Goal: Transaction & Acquisition: Purchase product/service

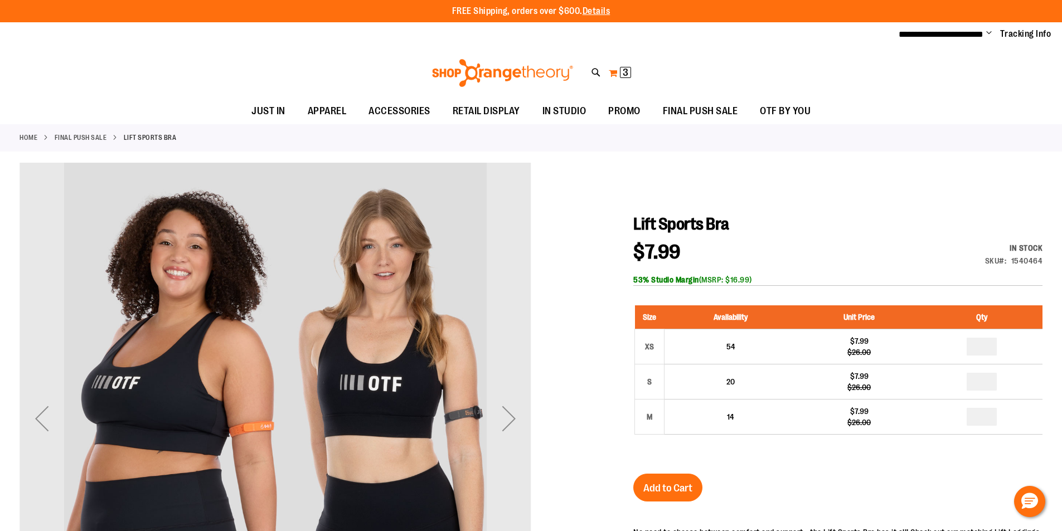
click at [626, 76] on span "3" at bounding box center [625, 72] width 6 height 11
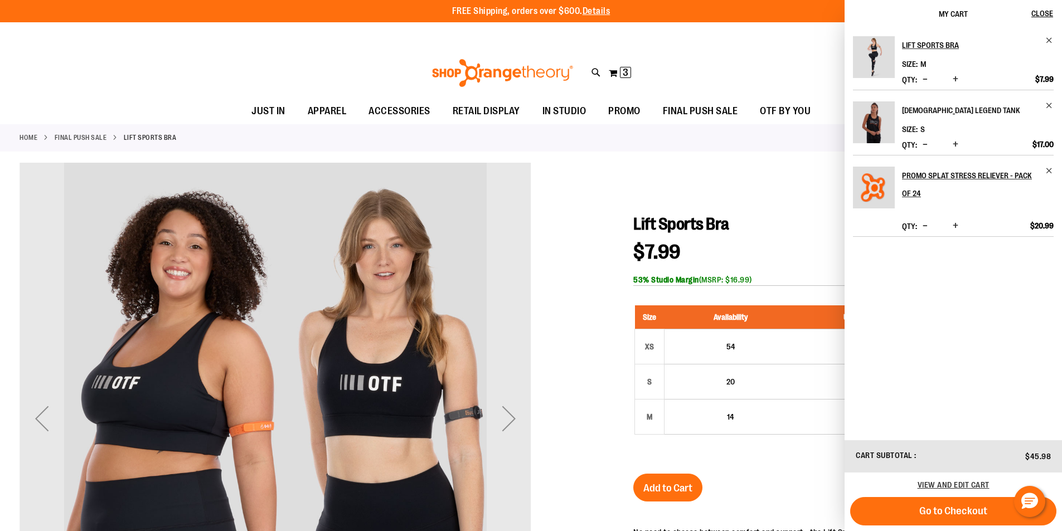
click at [943, 110] on h2 "[DEMOGRAPHIC_DATA] Legend Tank" at bounding box center [970, 110] width 137 height 18
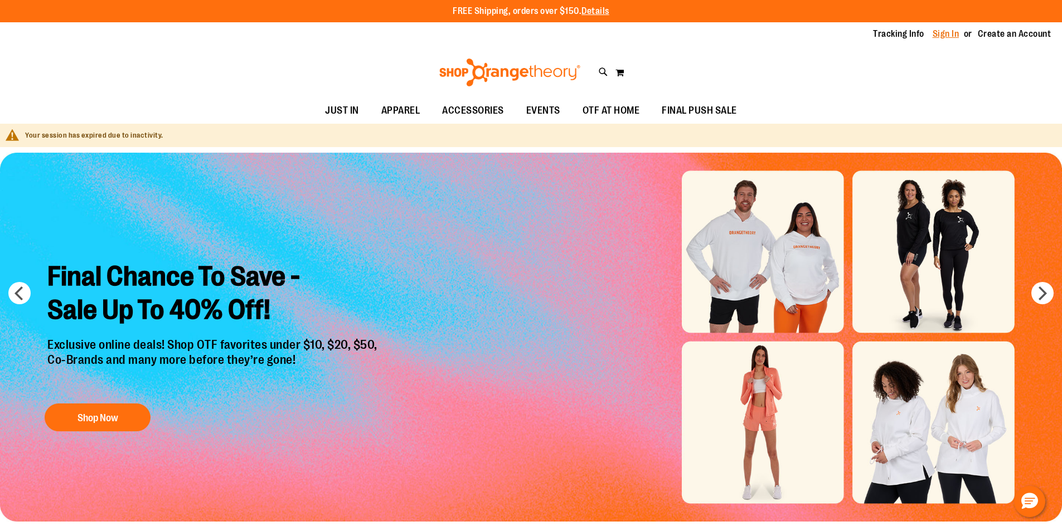
click at [942, 32] on link "Sign In" at bounding box center [945, 34] width 27 height 12
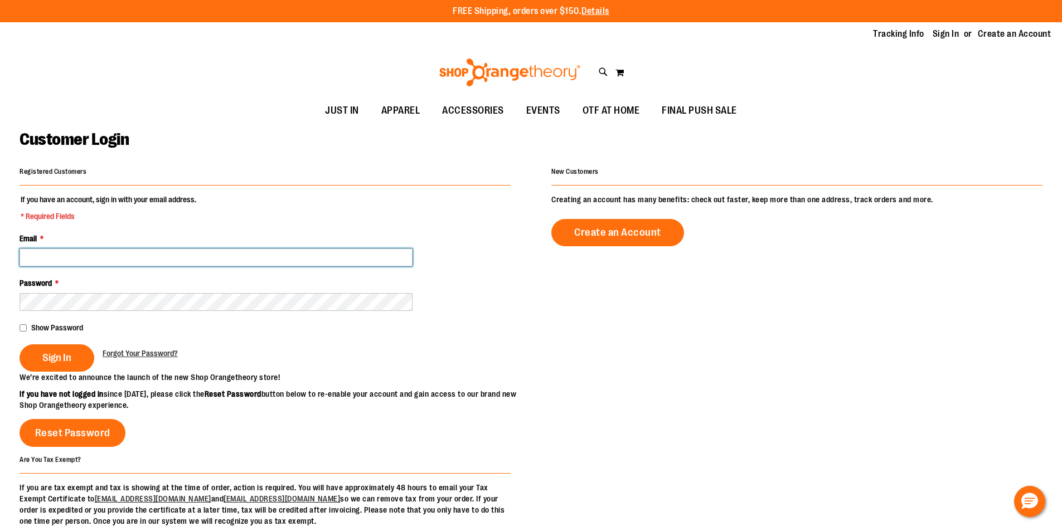
click at [72, 251] on input "Email *" at bounding box center [216, 258] width 393 height 18
type input "**********"
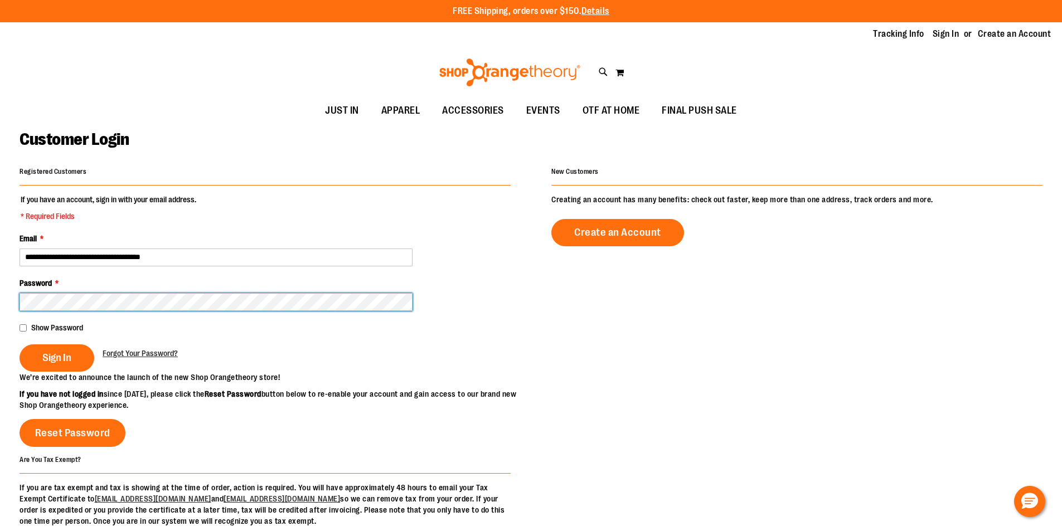
click at [20, 344] on button "Sign In" at bounding box center [57, 357] width 75 height 27
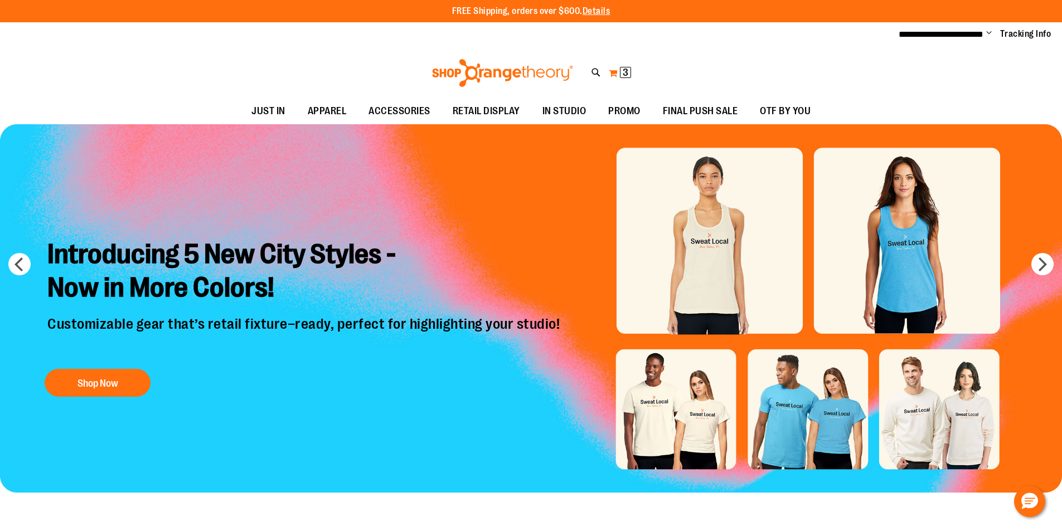
click at [612, 74] on button "My Cart 3 3 items" at bounding box center [619, 73] width 23 height 18
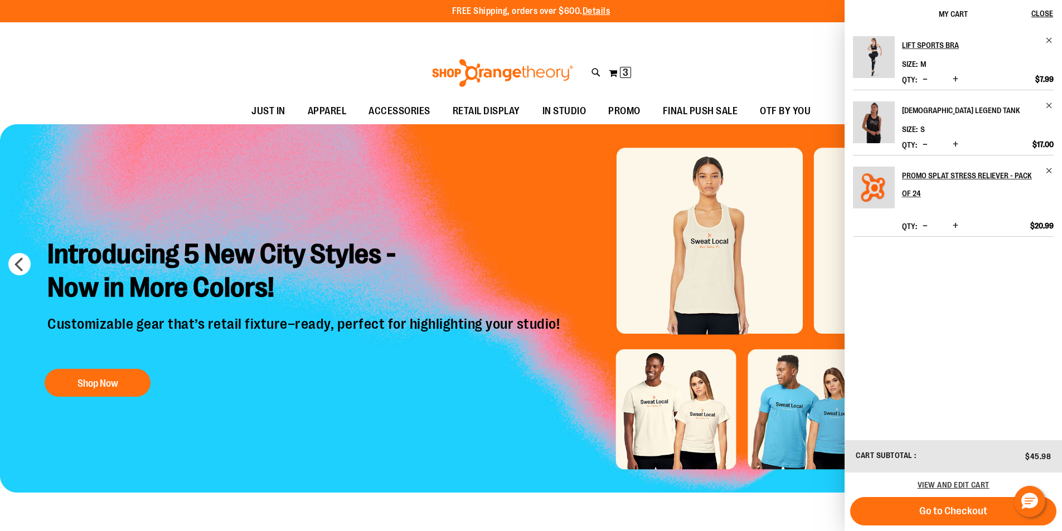
click at [953, 113] on h2 "Ladies Legend Tank" at bounding box center [970, 110] width 137 height 18
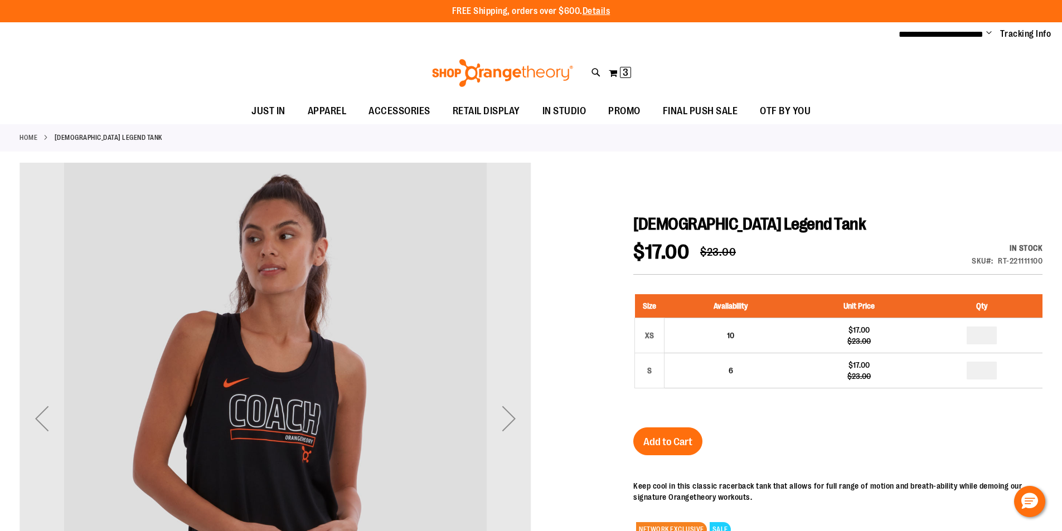
click at [986, 32] on span "Change" at bounding box center [989, 33] width 6 height 11
click at [622, 73] on span "3" at bounding box center [625, 72] width 6 height 11
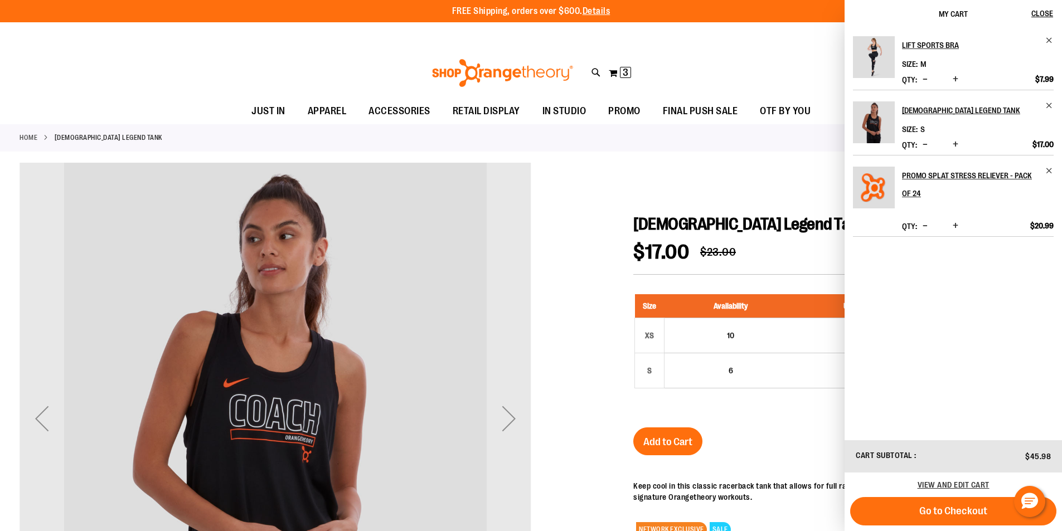
click at [594, 213] on div at bounding box center [531, 449] width 1023 height 572
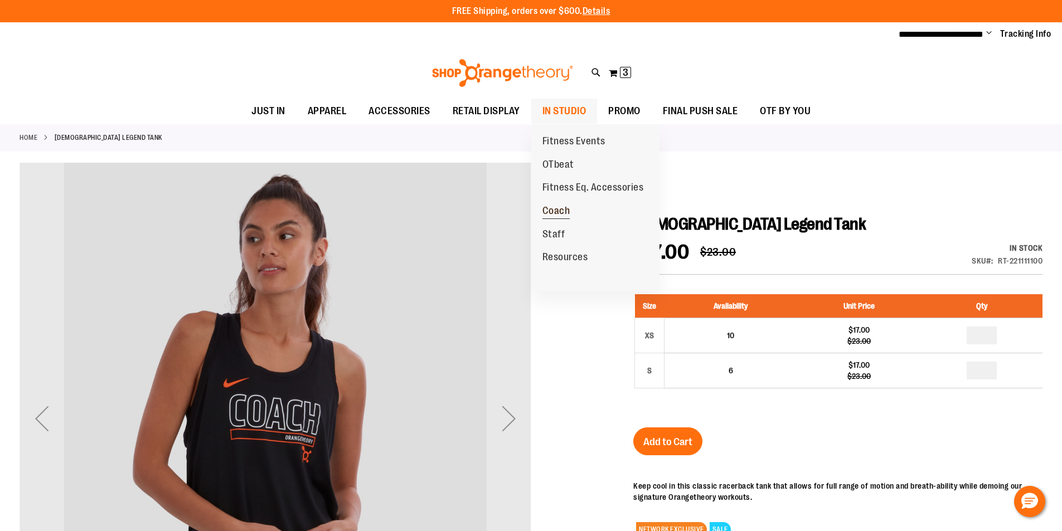
click at [552, 207] on span "Coach" at bounding box center [556, 212] width 28 height 14
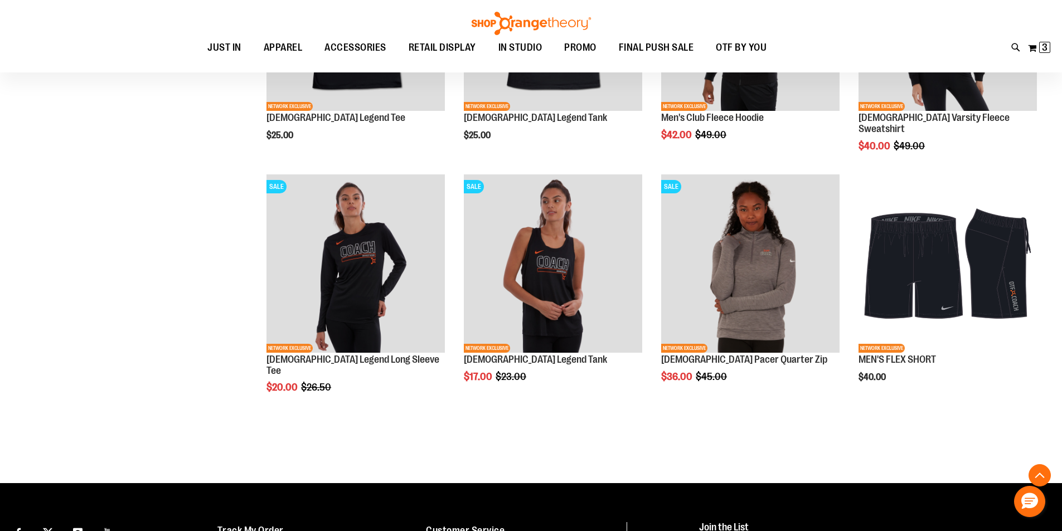
scroll to position [1002, 0]
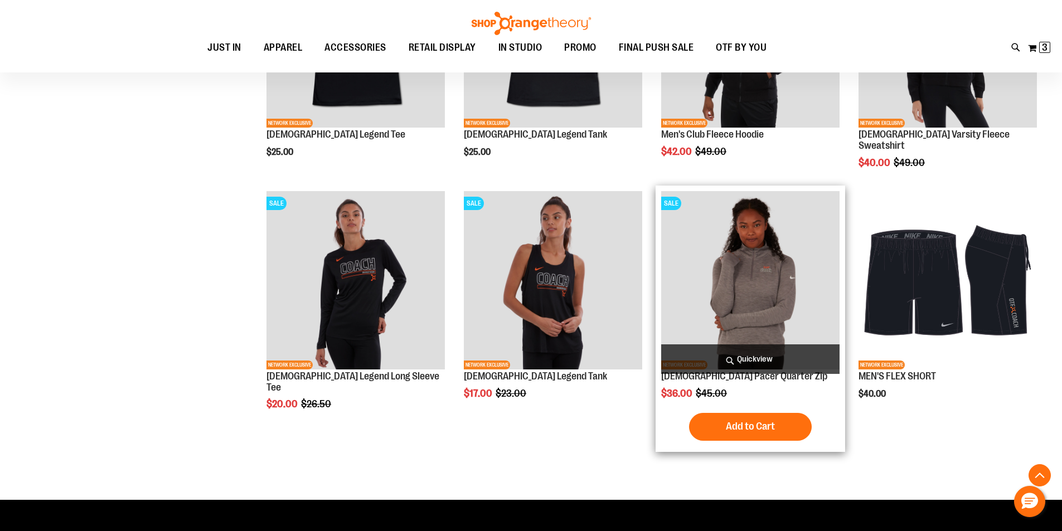
click at [727, 271] on img "product" at bounding box center [750, 280] width 178 height 178
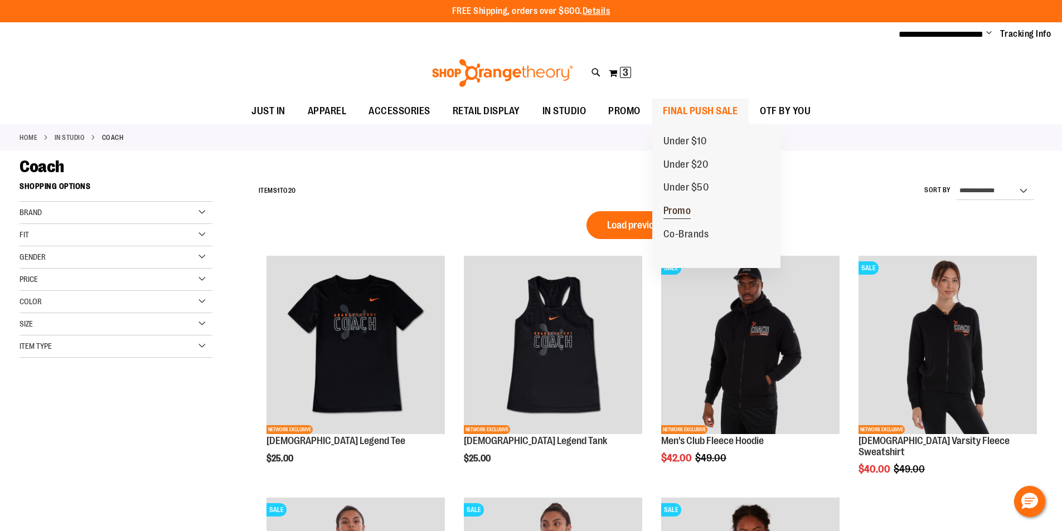
click at [687, 212] on span "Promo" at bounding box center [677, 212] width 28 height 14
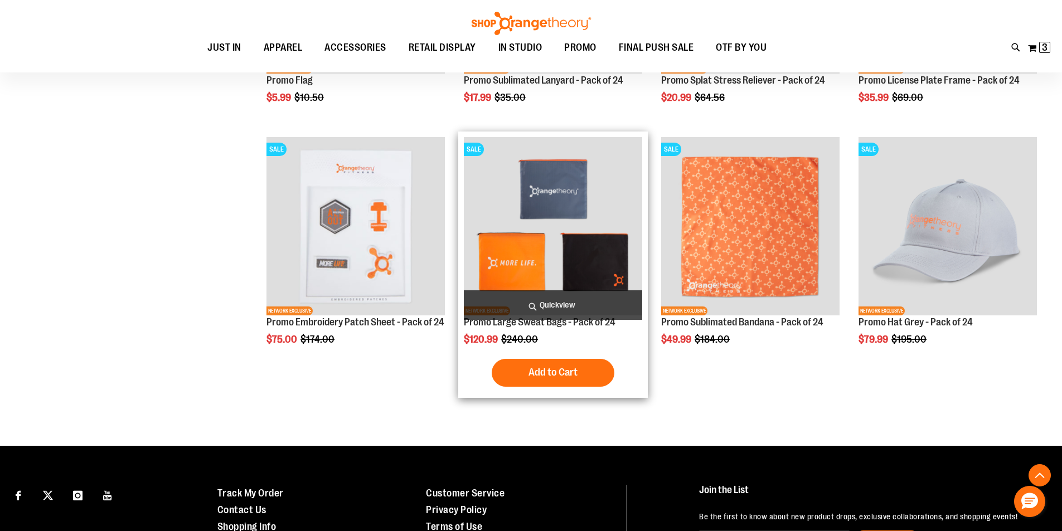
scroll to position [334, 0]
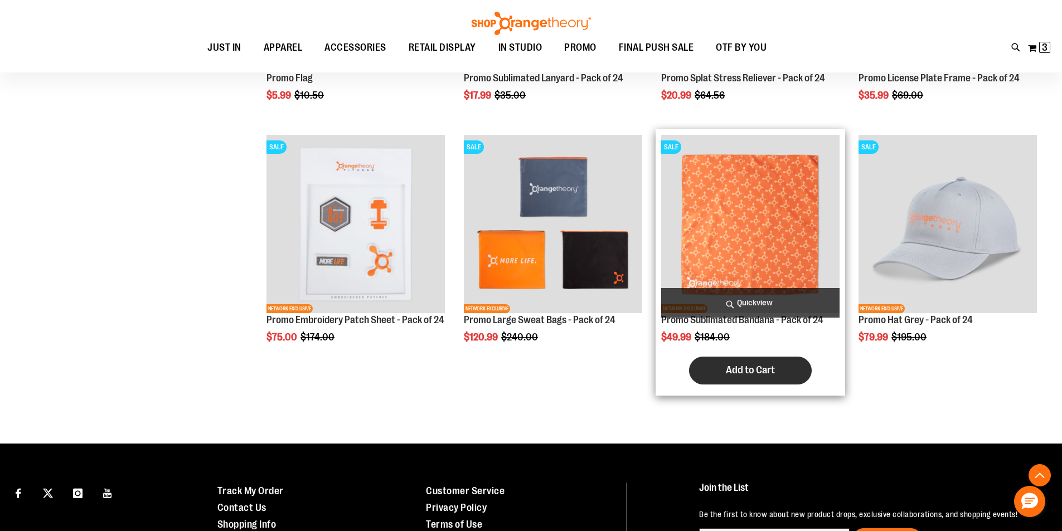
click at [752, 374] on span "Add to Cart" at bounding box center [750, 370] width 49 height 12
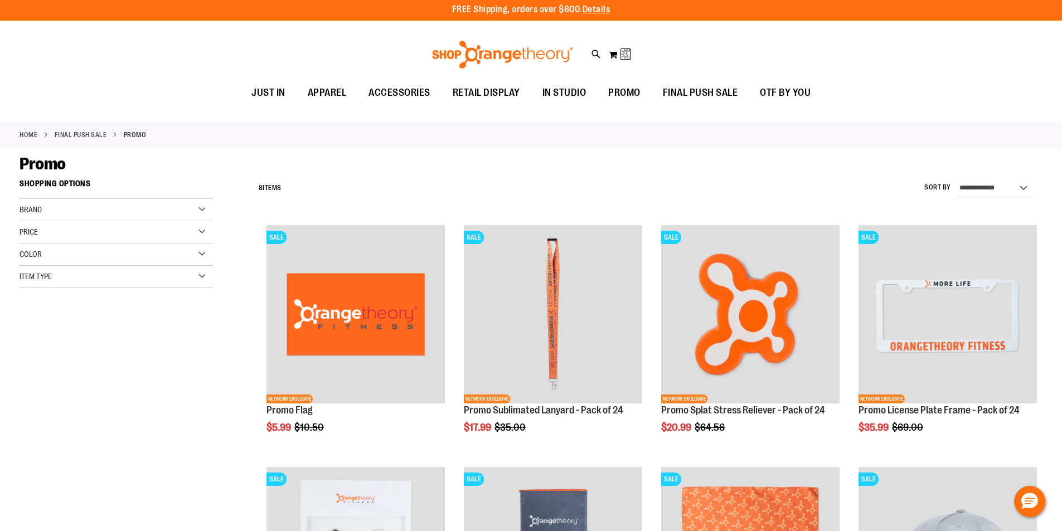
scroll to position [0, 0]
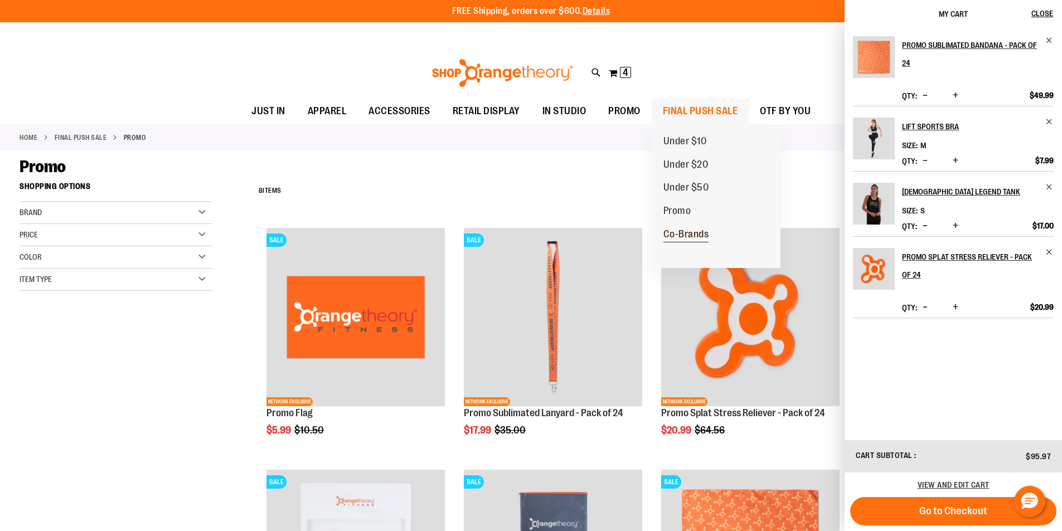
click at [683, 233] on span "Co-Brands" at bounding box center [686, 235] width 46 height 14
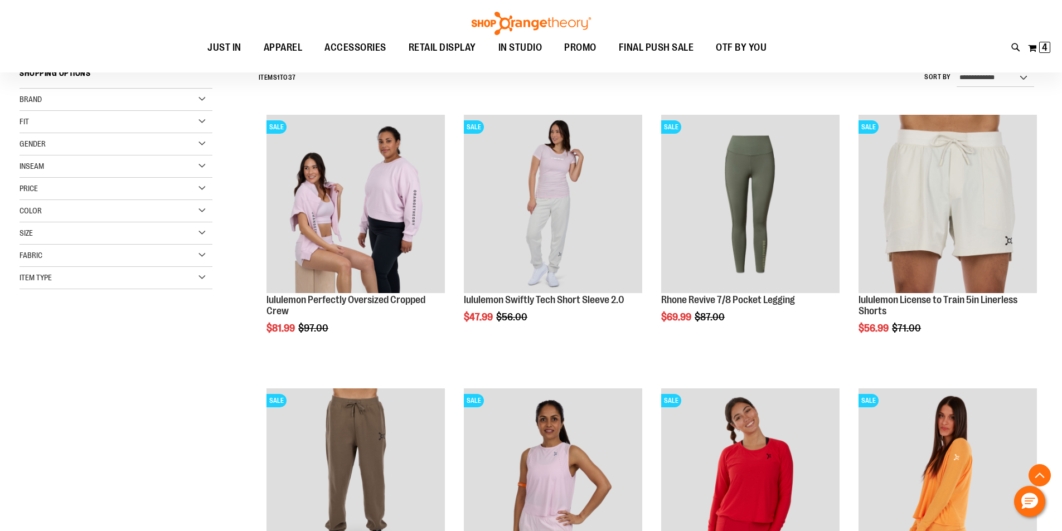
scroll to position [222, 0]
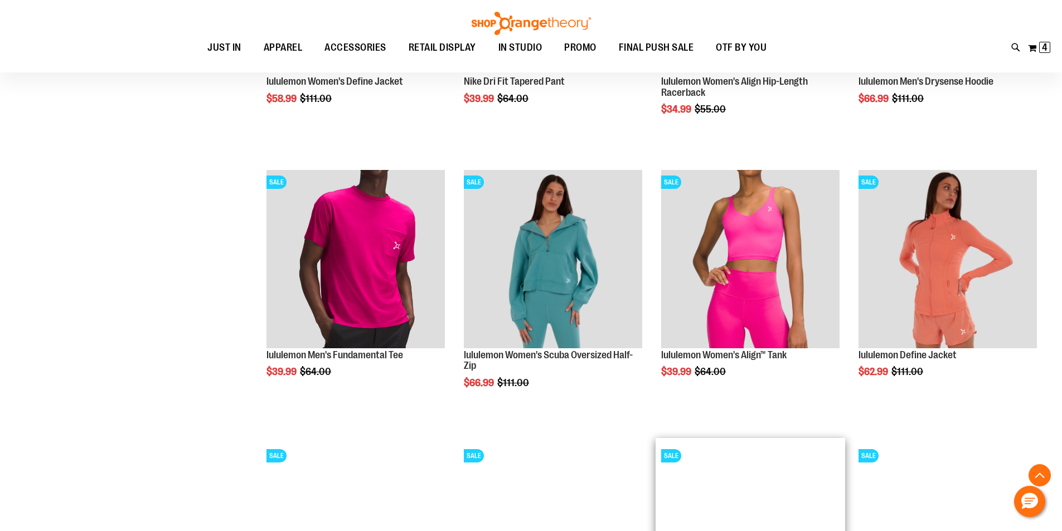
scroll to position [1170, 0]
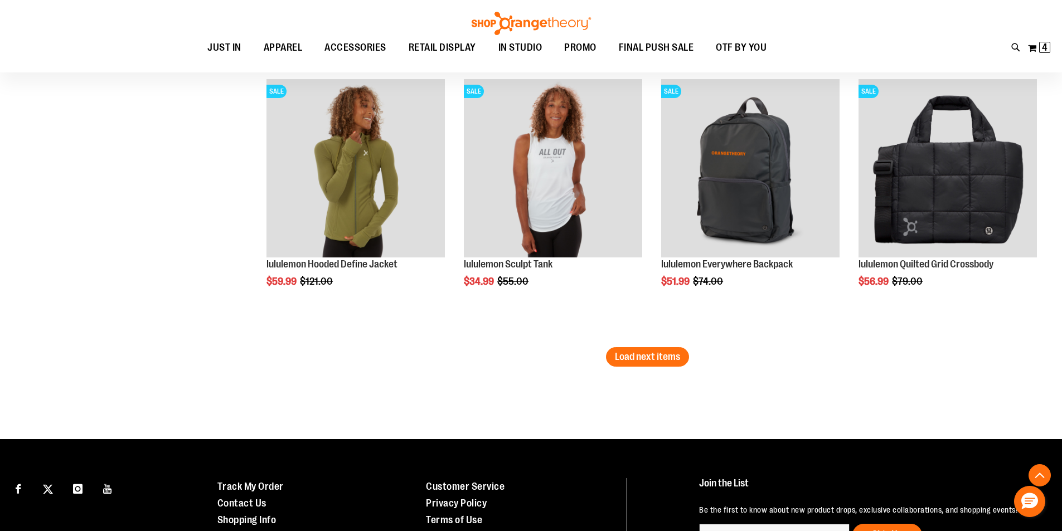
scroll to position [2396, 0]
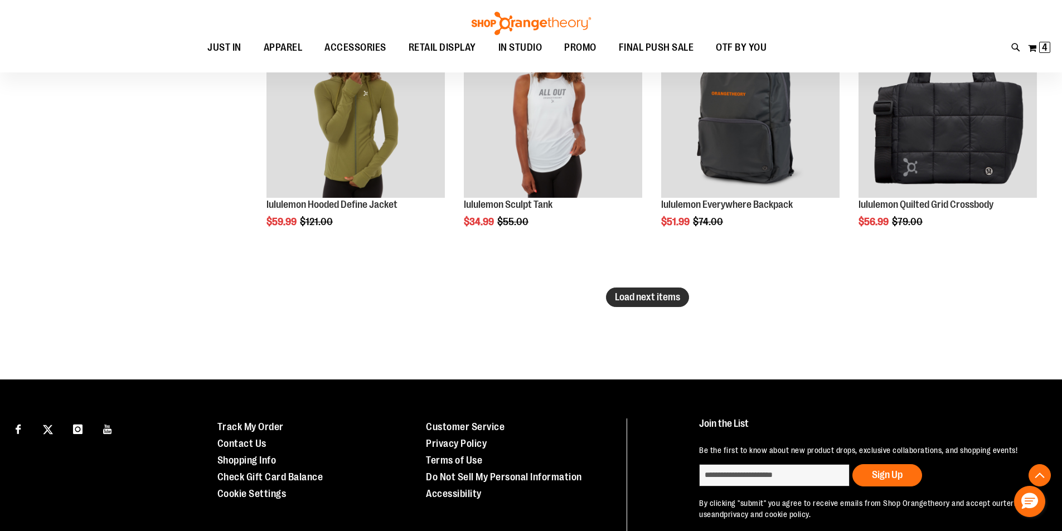
click at [648, 299] on span "Load next items" at bounding box center [647, 296] width 65 height 11
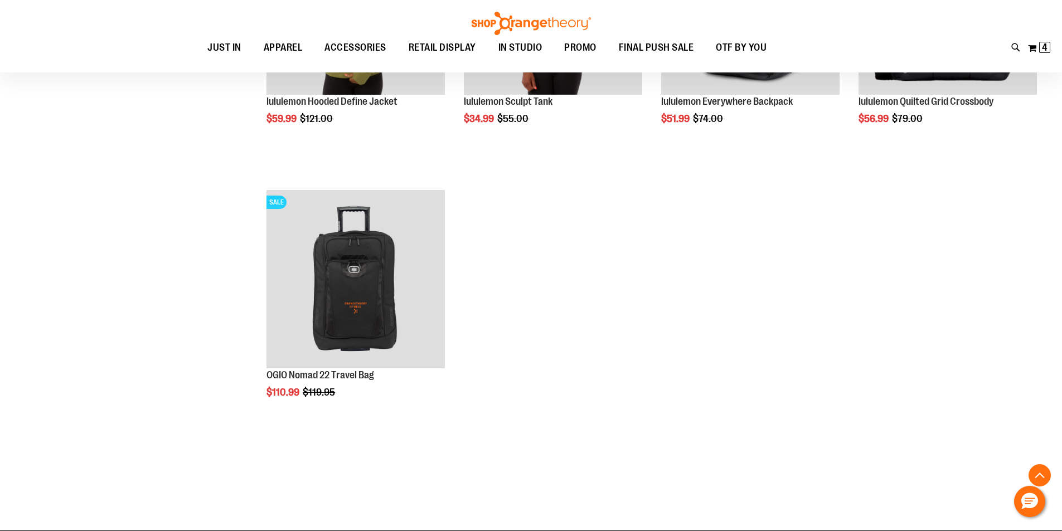
scroll to position [2507, 0]
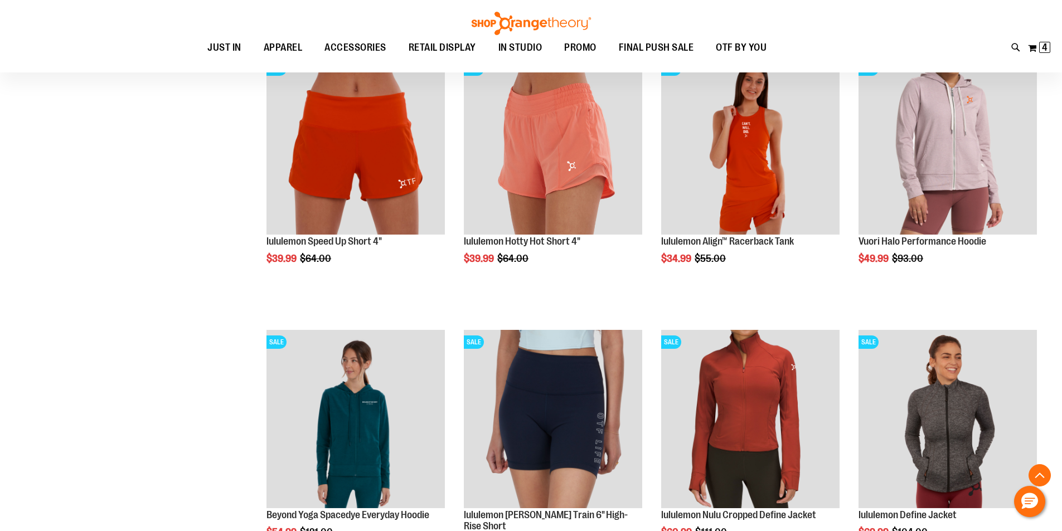
scroll to position [1504, 0]
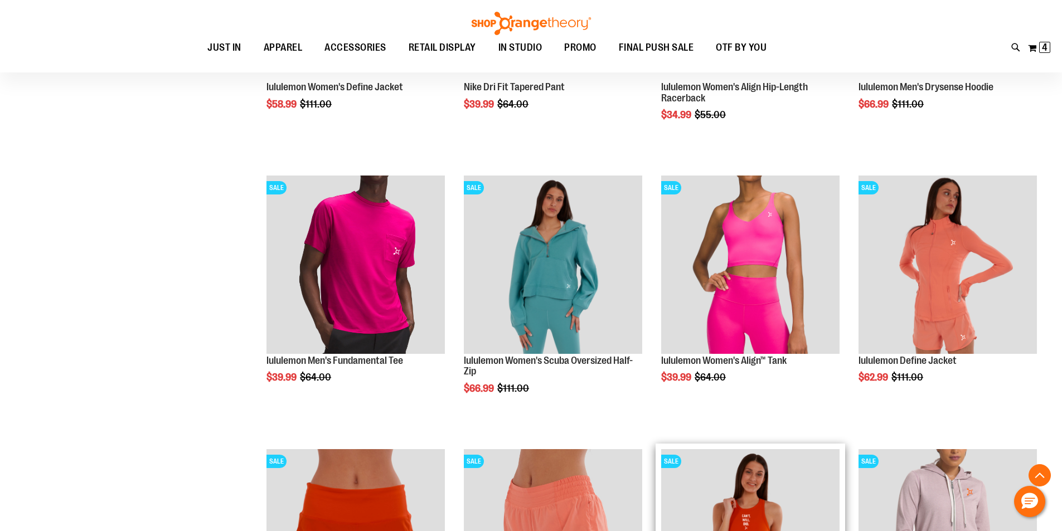
scroll to position [1002, 0]
